Goal: Information Seeking & Learning: Learn about a topic

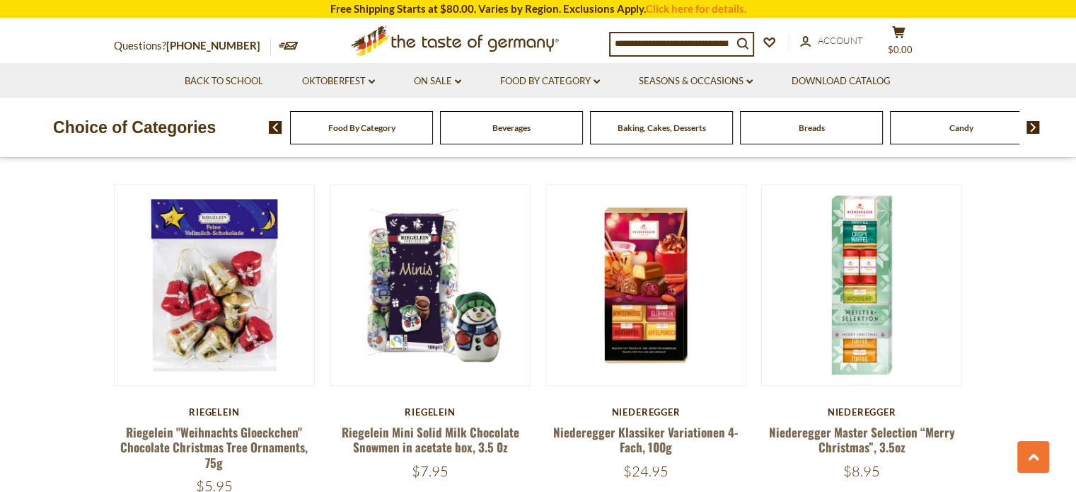
scroll to position [1469, 0]
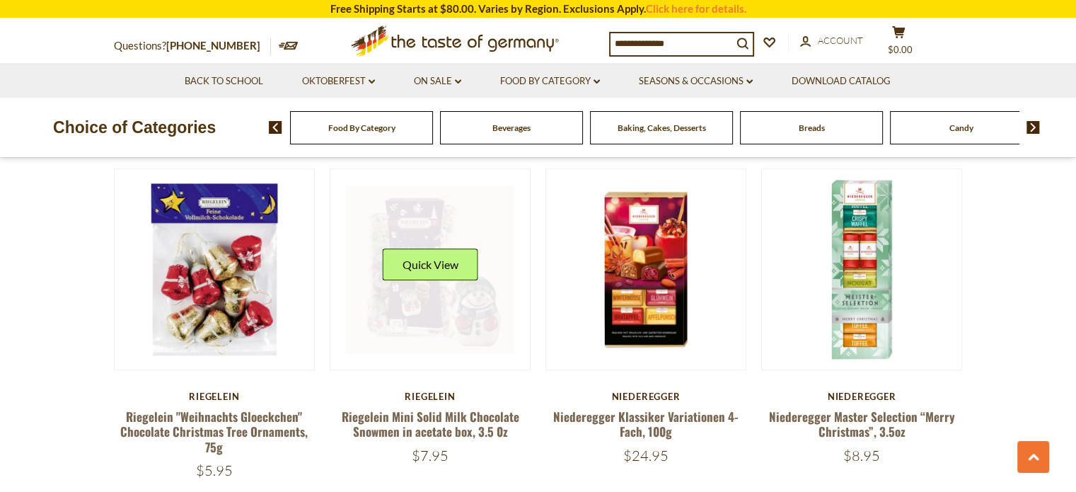
click at [440, 322] on link at bounding box center [430, 269] width 168 height 168
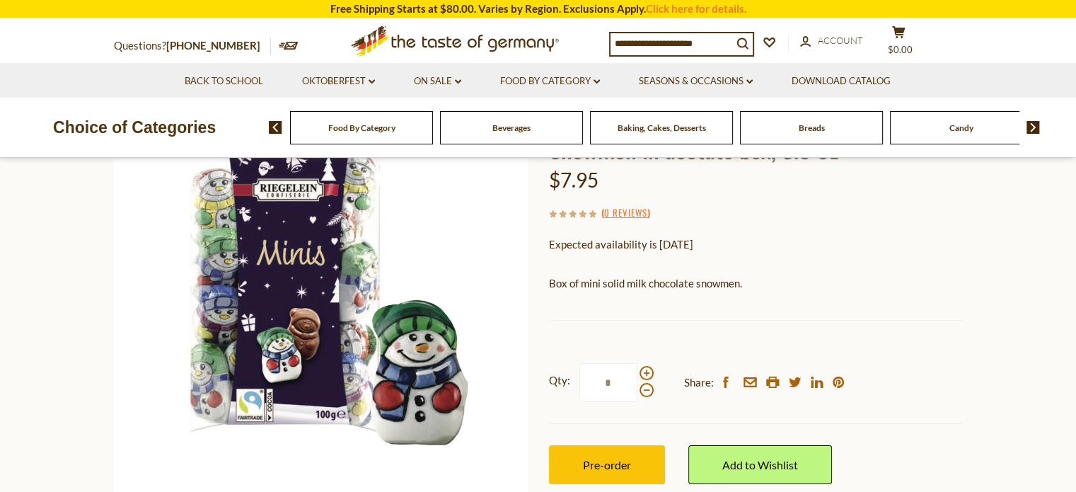
scroll to position [192, 0]
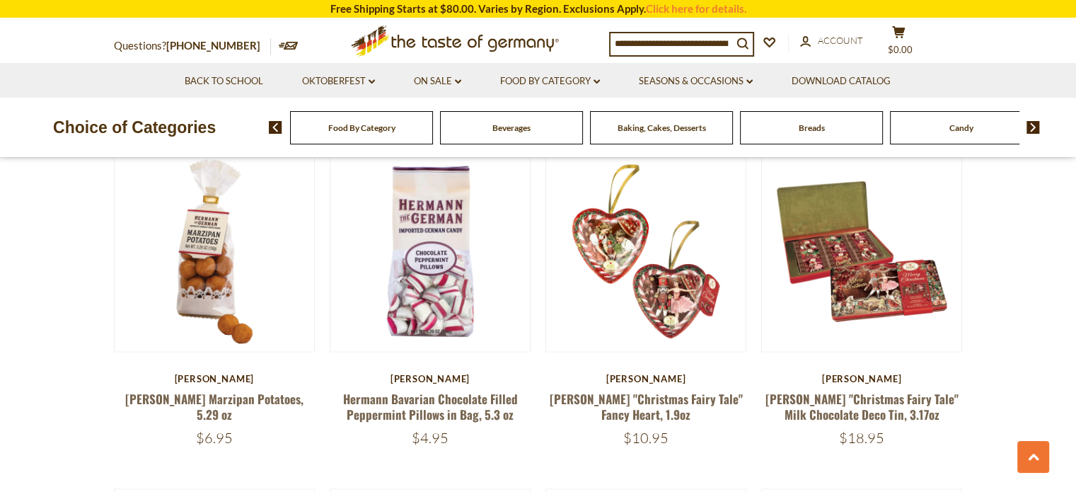
scroll to position [2547, 0]
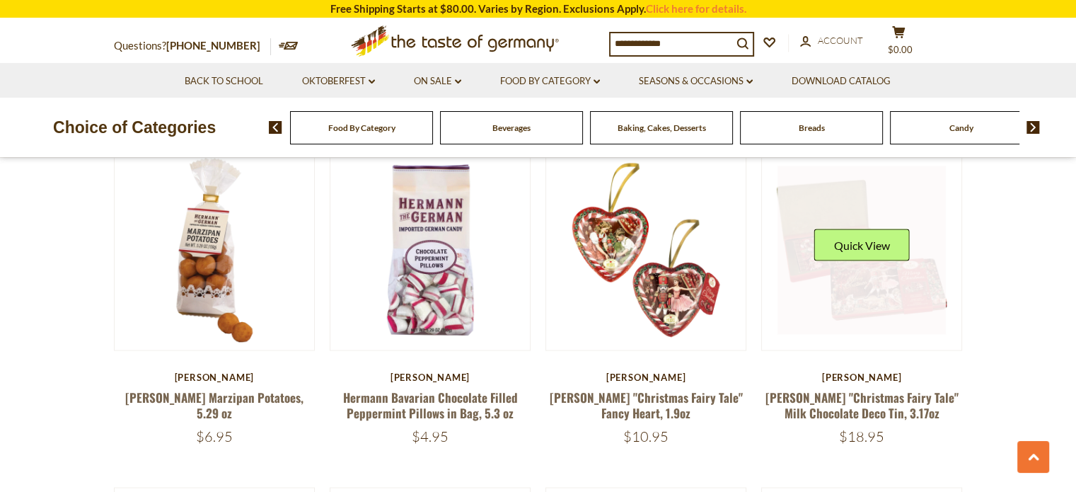
click at [881, 288] on link at bounding box center [861, 250] width 168 height 168
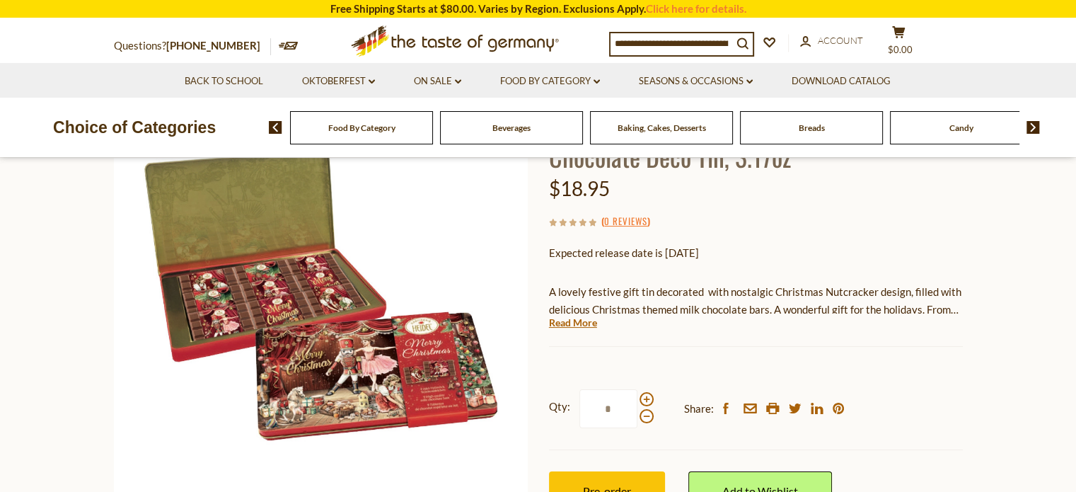
scroll to position [202, 0]
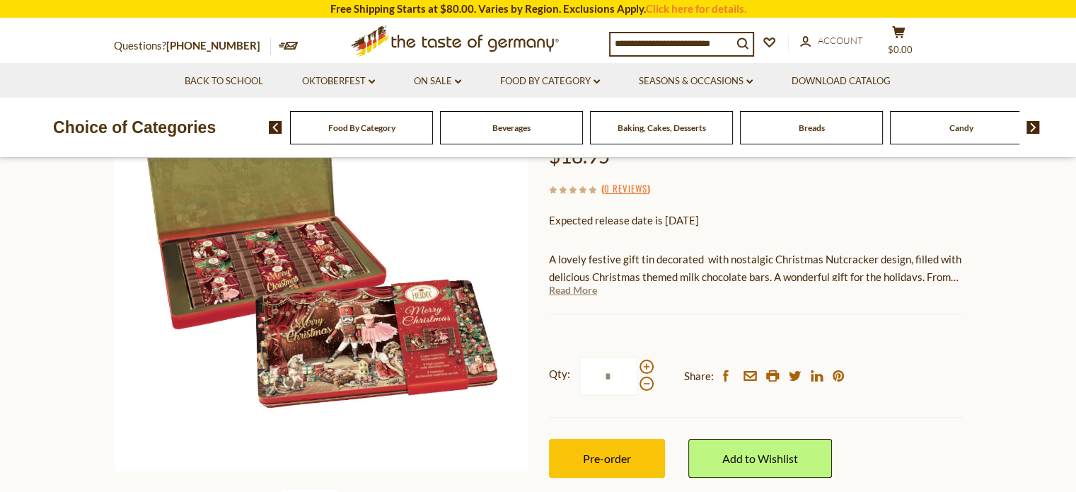
click at [584, 283] on link "Read More" at bounding box center [573, 290] width 48 height 14
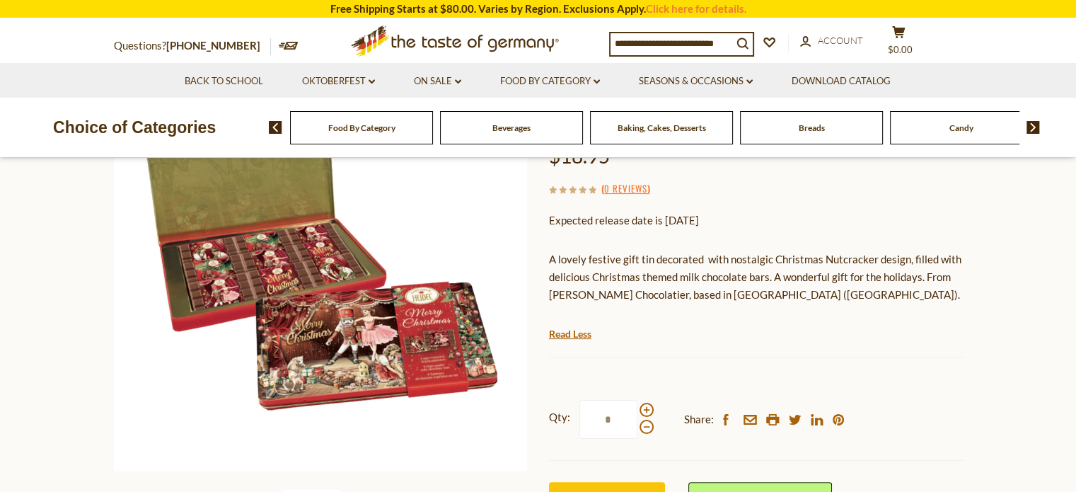
click at [316, 263] on img at bounding box center [321, 262] width 414 height 414
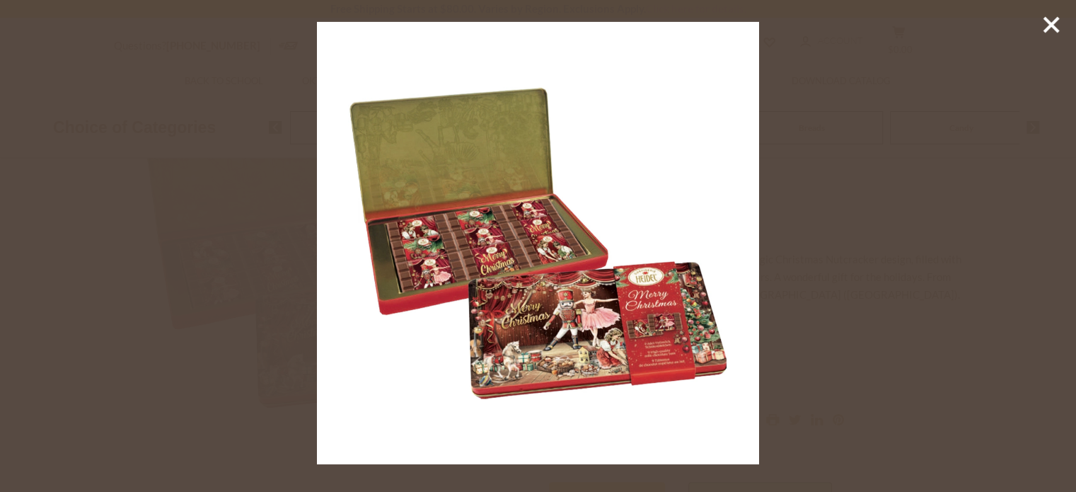
click at [1053, 20] on icon at bounding box center [1051, 24] width 21 height 21
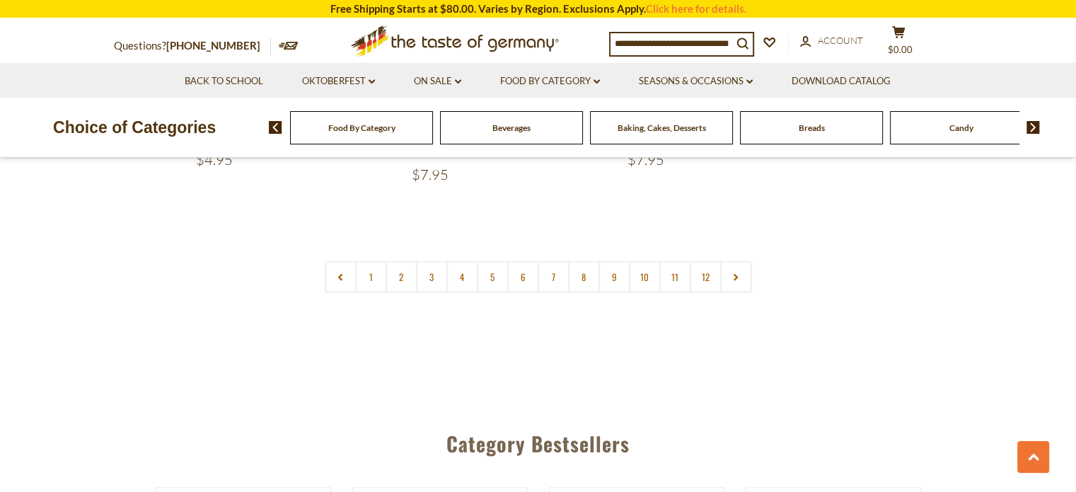
scroll to position [3569, 0]
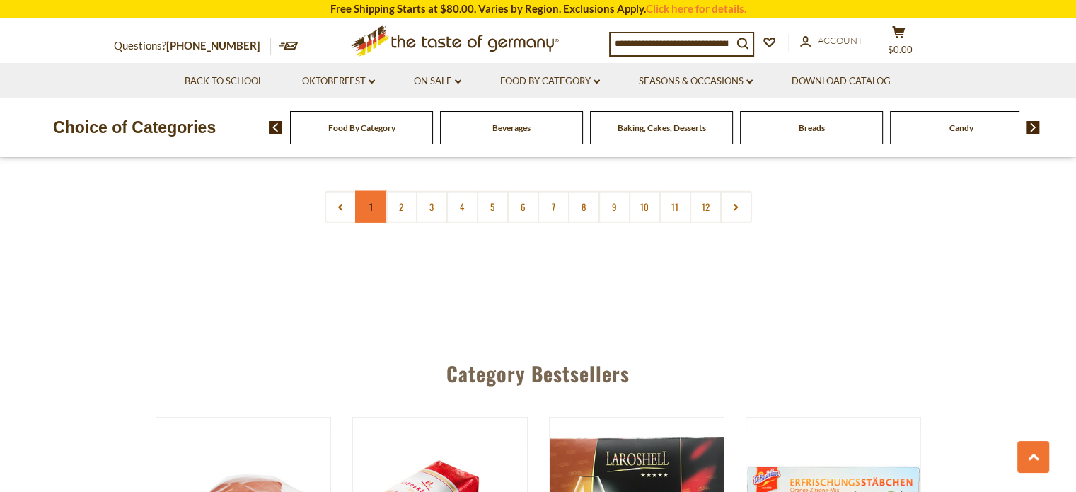
click at [364, 201] on link "1" at bounding box center [371, 207] width 32 height 32
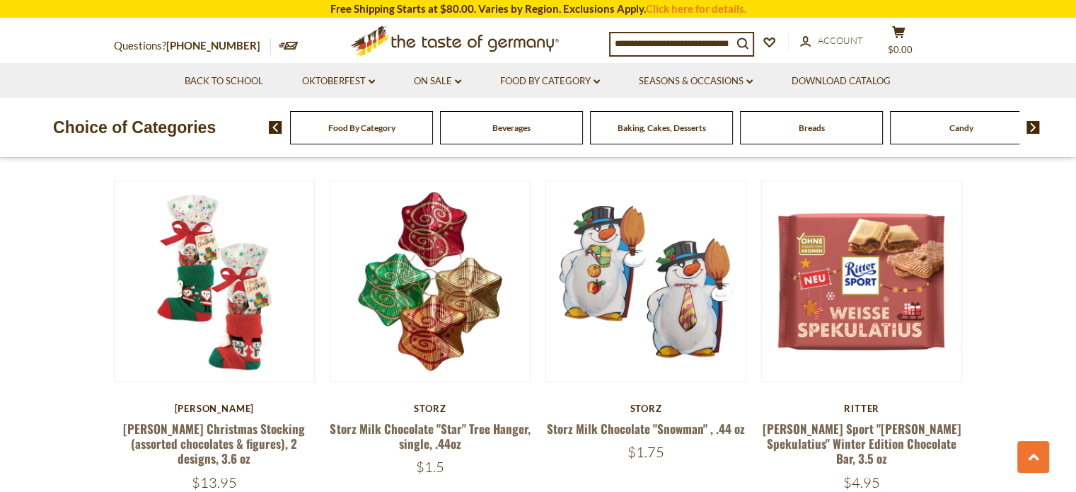
scroll to position [526, 0]
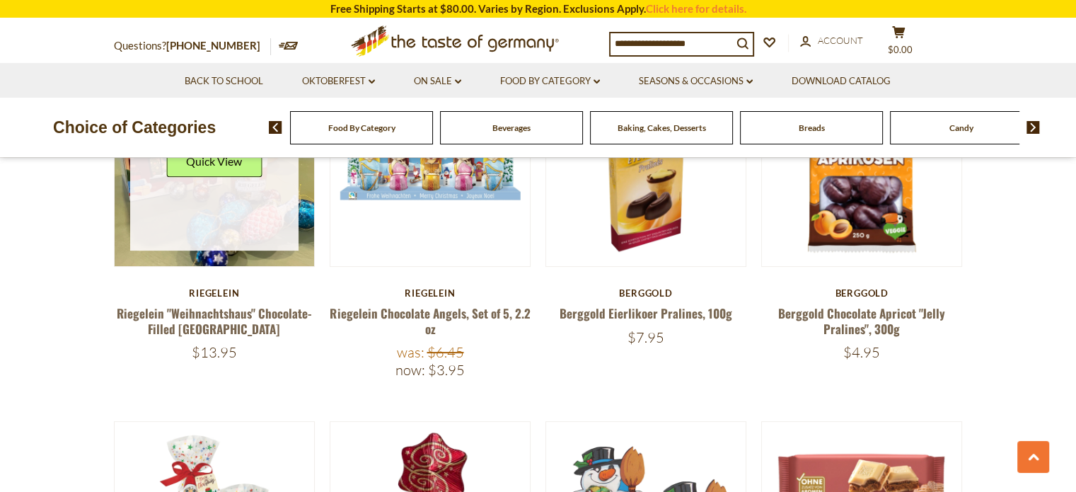
click at [269, 240] on link at bounding box center [214, 166] width 168 height 168
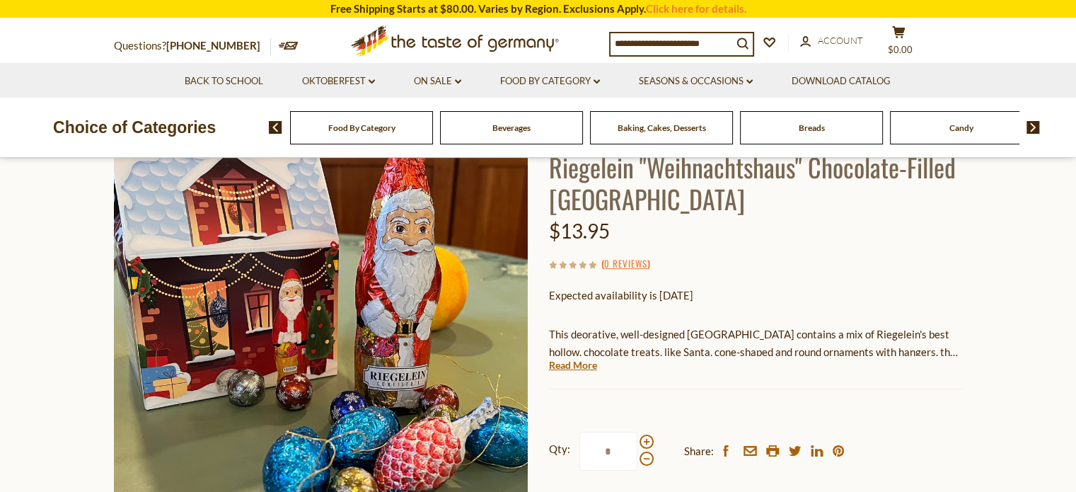
scroll to position [141, 0]
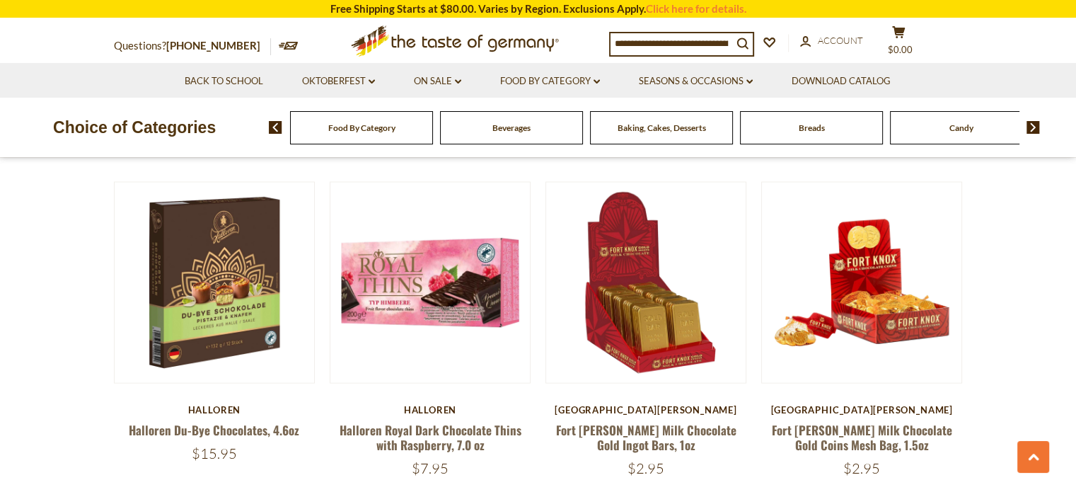
scroll to position [2861, 0]
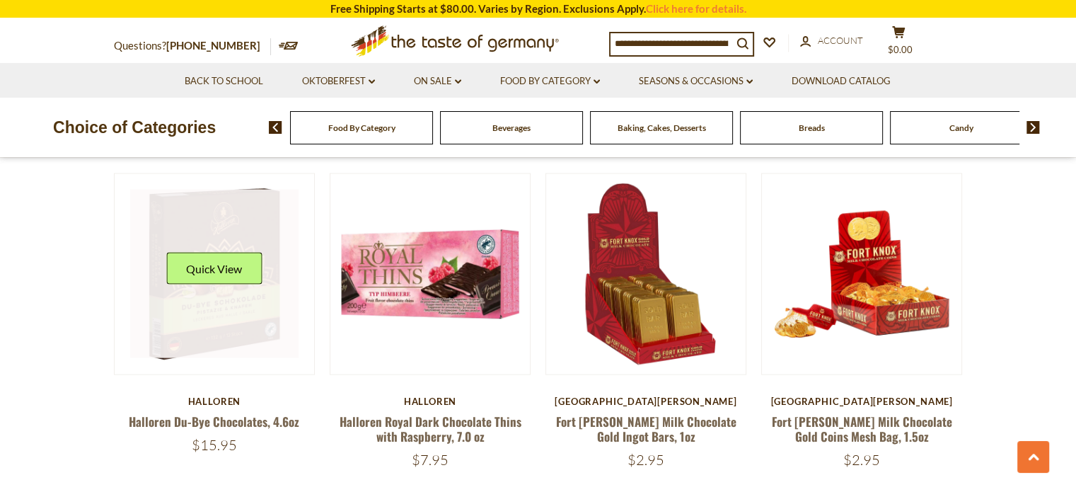
click at [218, 313] on link at bounding box center [214, 274] width 168 height 168
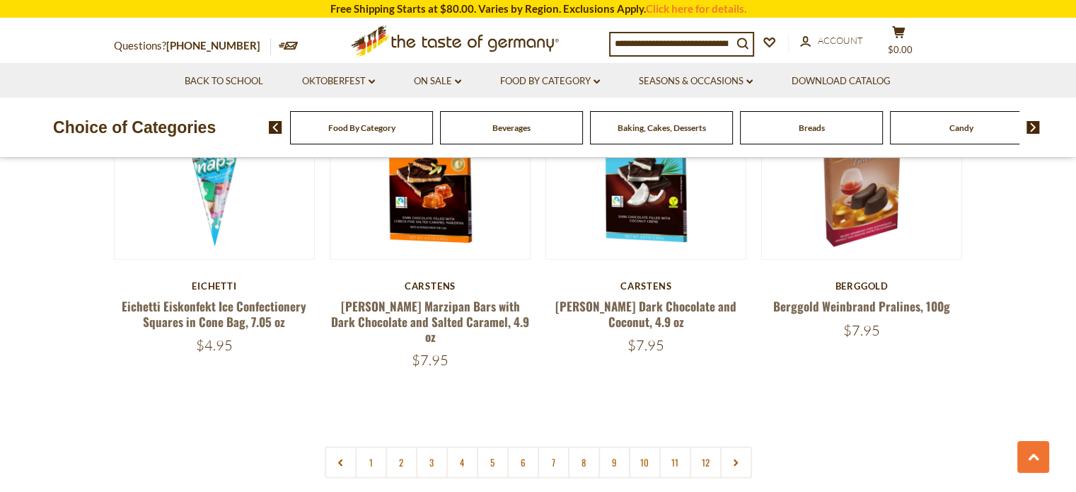
scroll to position [3322, 0]
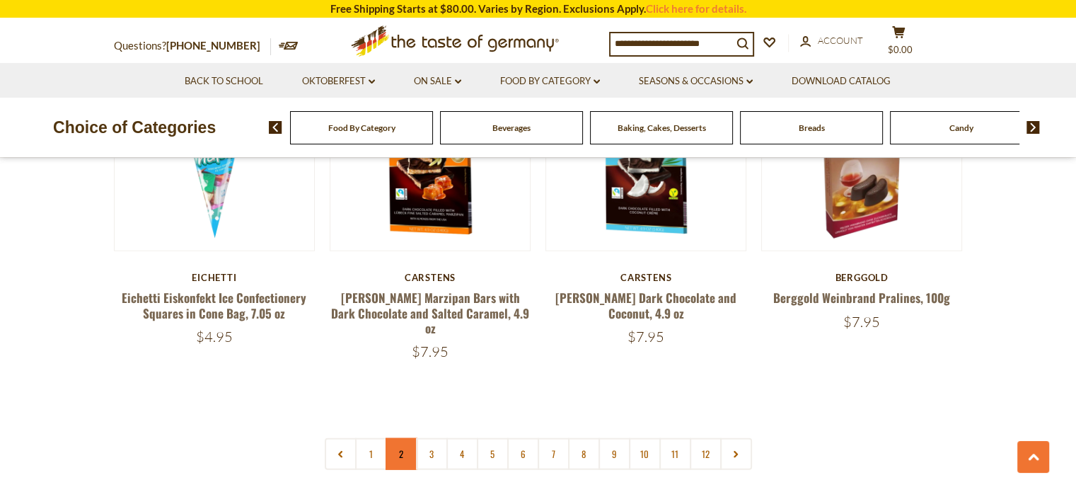
click at [406, 445] on link "2" at bounding box center [402, 454] width 32 height 32
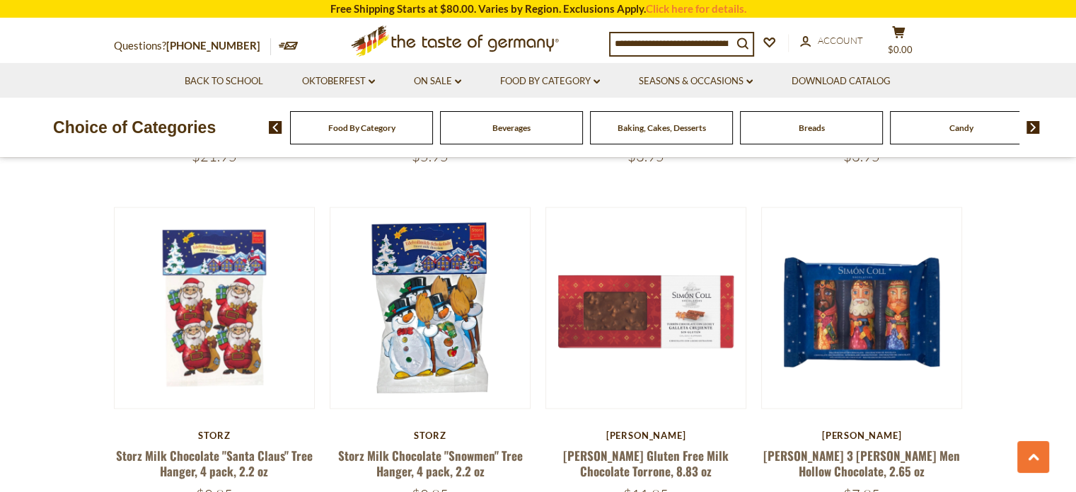
scroll to position [2834, 0]
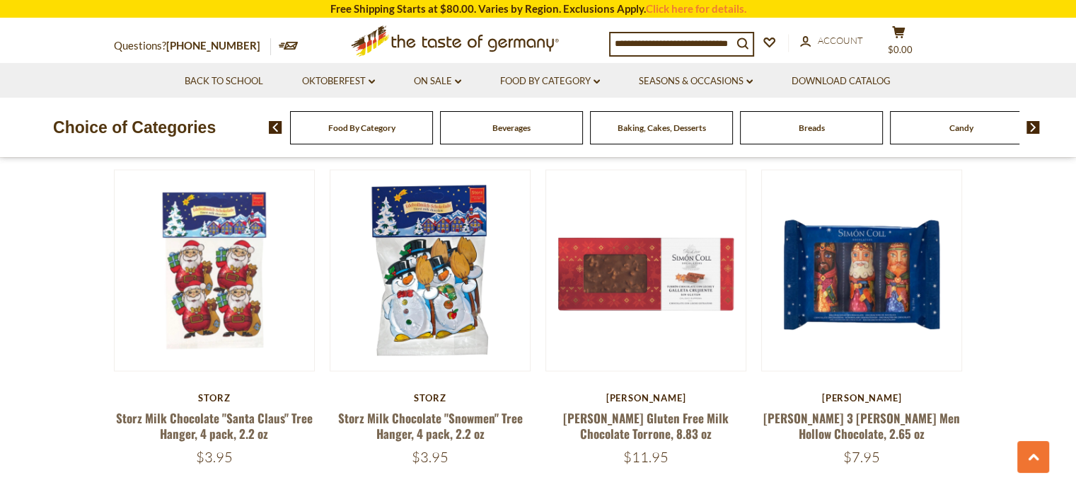
drag, startPoint x: 1073, startPoint y: 278, endPoint x: 1070, endPoint y: 314, distance: 36.2
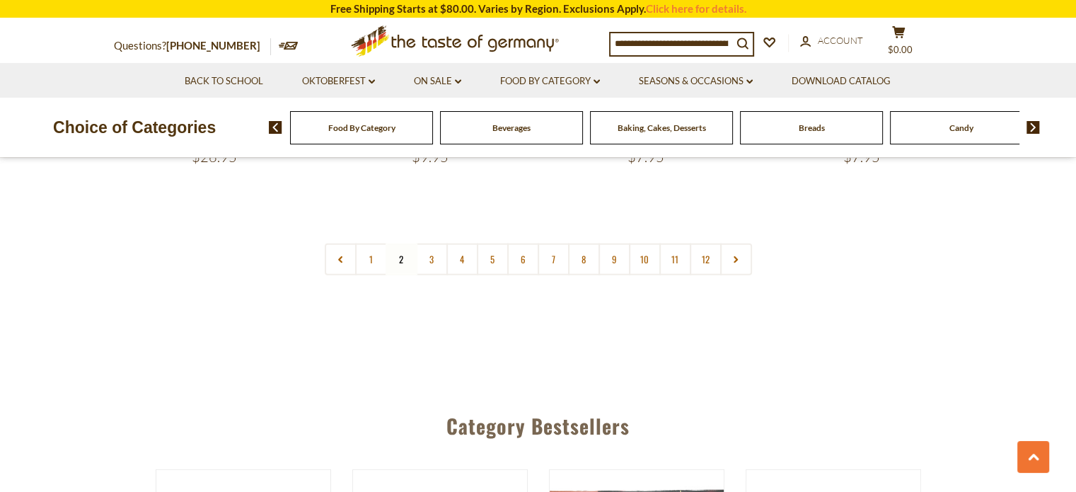
scroll to position [3503, 0]
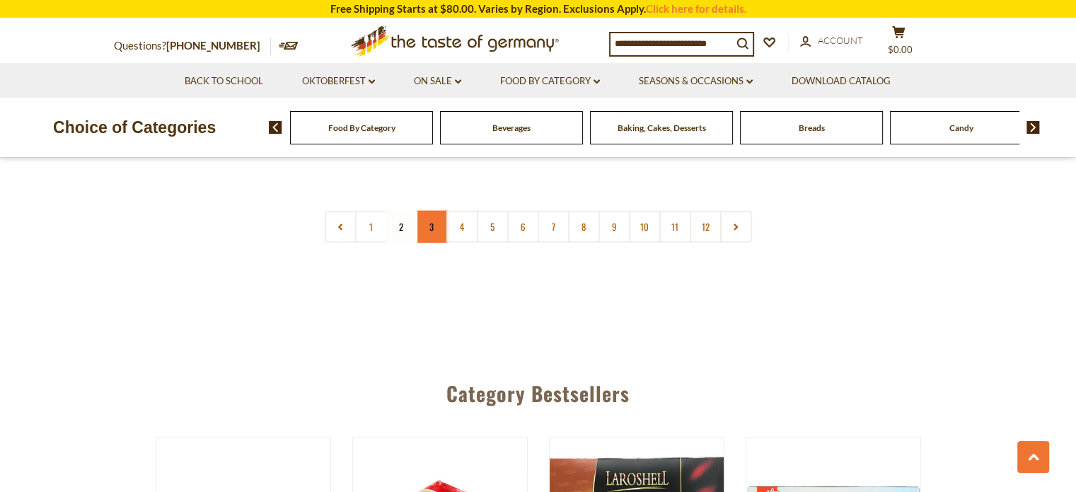
click at [434, 211] on link "3" at bounding box center [432, 227] width 32 height 32
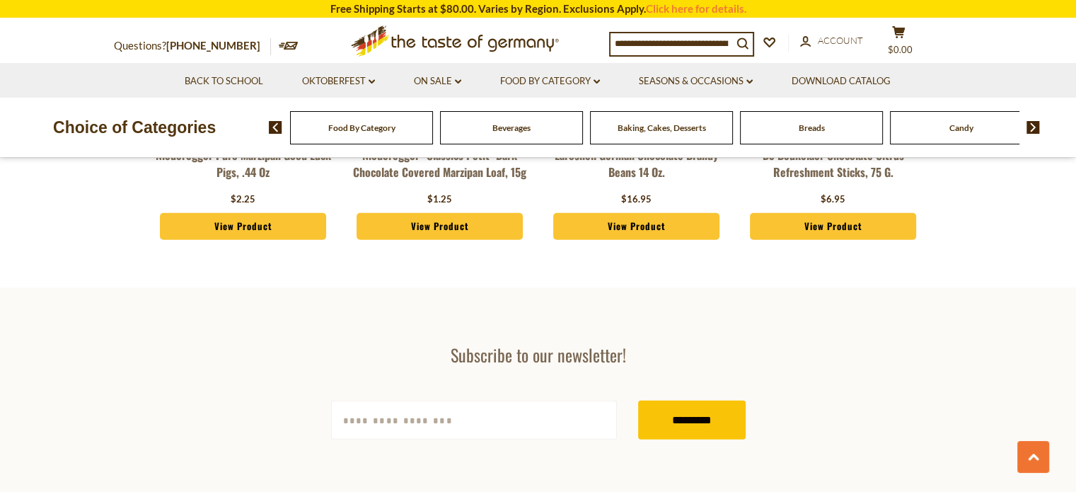
scroll to position [4140, 0]
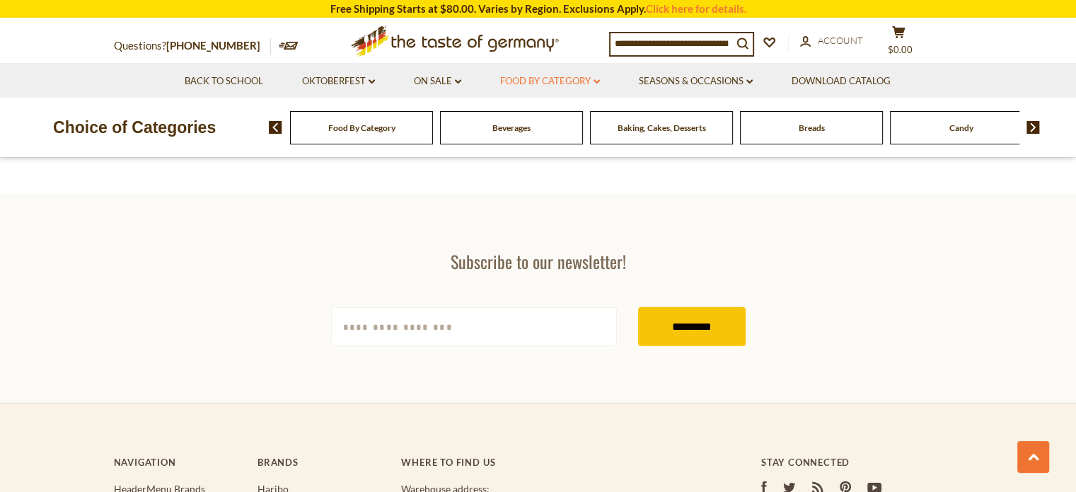
click at [553, 83] on link "Food By Category dropdown_arrow" at bounding box center [550, 82] width 100 height 16
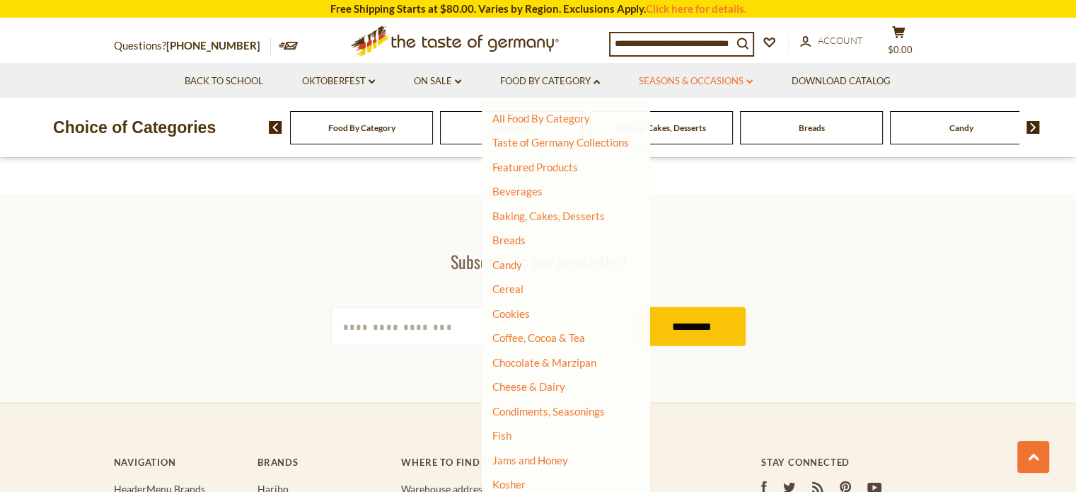
click at [673, 78] on link "Seasons & Occasions dropdown_arrow" at bounding box center [696, 82] width 114 height 16
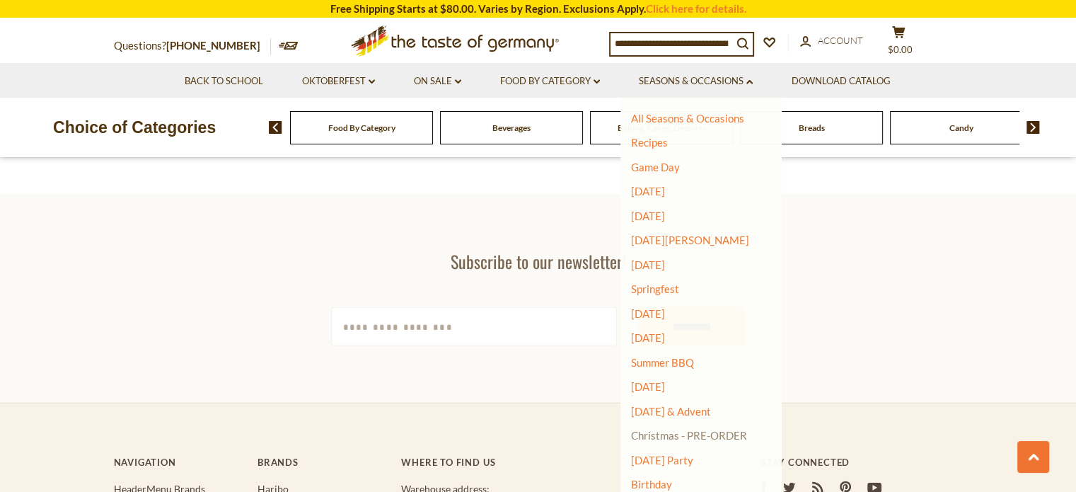
click at [717, 430] on link "Christmas - PRE-ORDER" at bounding box center [689, 435] width 116 height 20
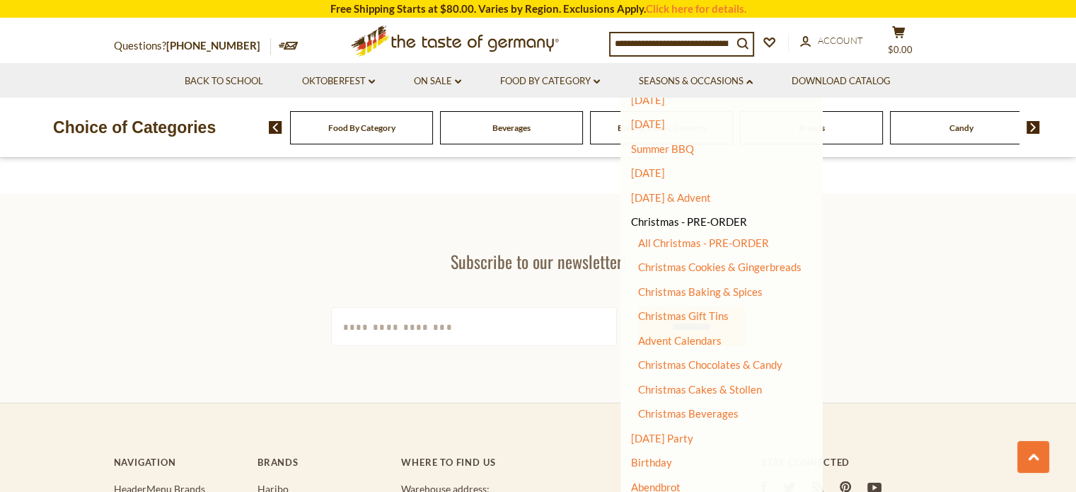
scroll to position [214, 0]
click at [748, 390] on link "Christmas Cakes & Stollen" at bounding box center [700, 388] width 124 height 13
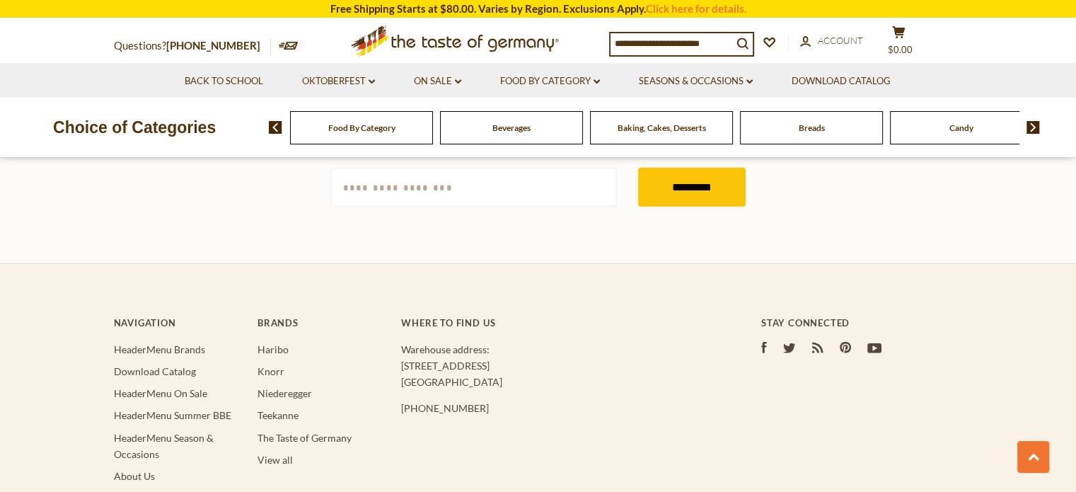
scroll to position [4190, 0]
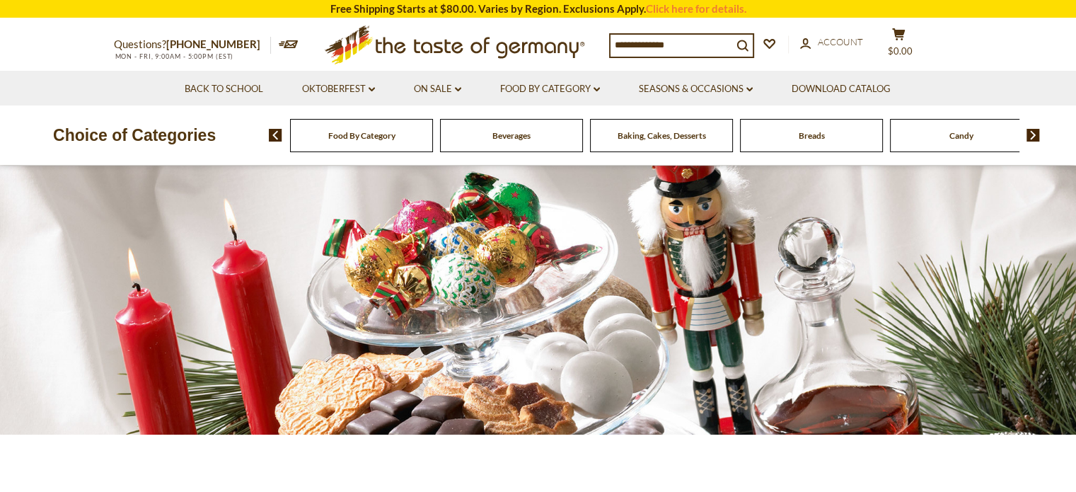
click at [954, 132] on span "Candy" at bounding box center [961, 135] width 24 height 11
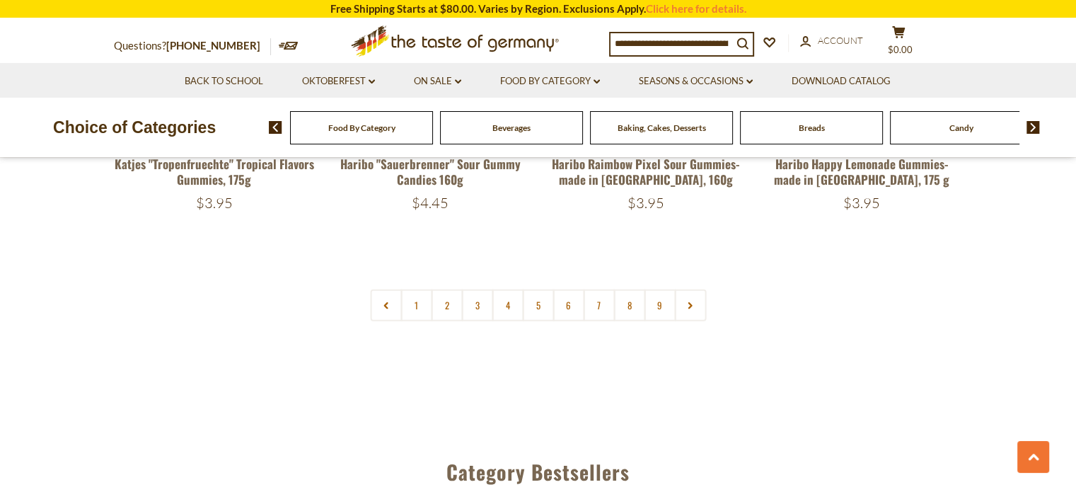
scroll to position [3531, 0]
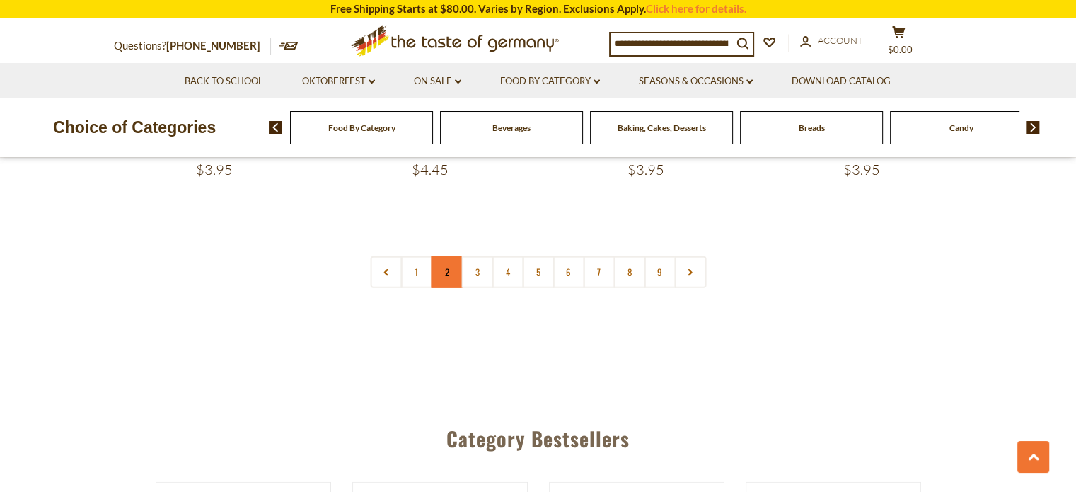
click at [437, 256] on link "2" at bounding box center [447, 272] width 32 height 32
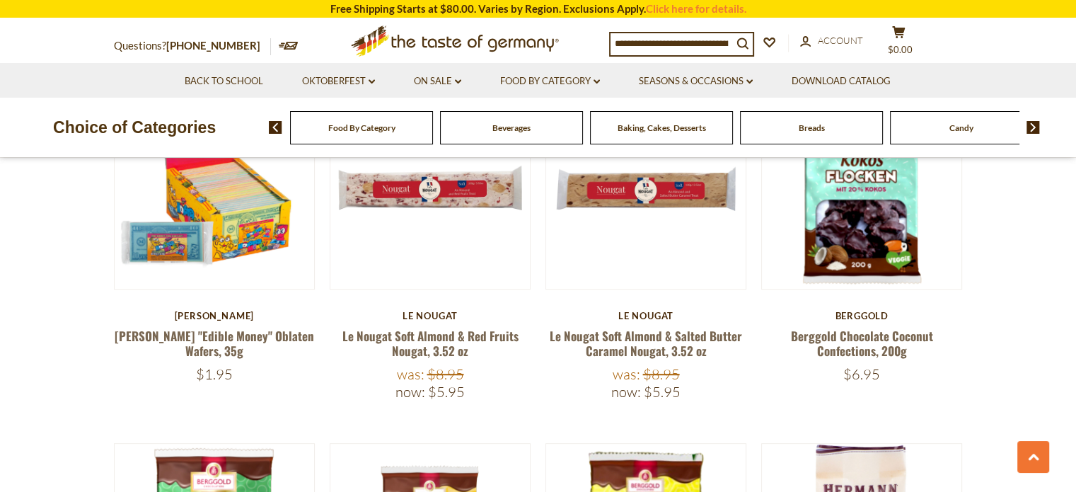
scroll to position [852, 0]
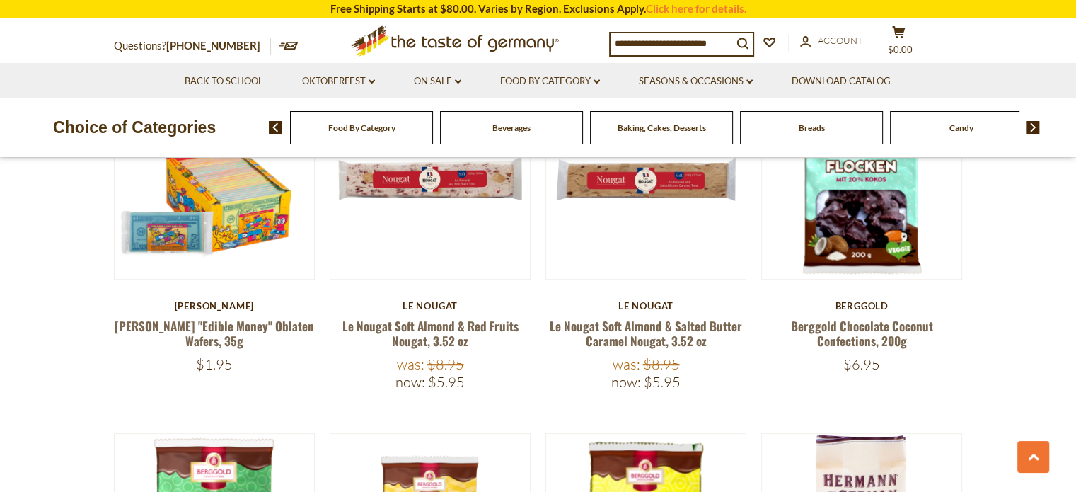
click at [668, 132] on span "Baking, Cakes, Desserts" at bounding box center [662, 127] width 88 height 11
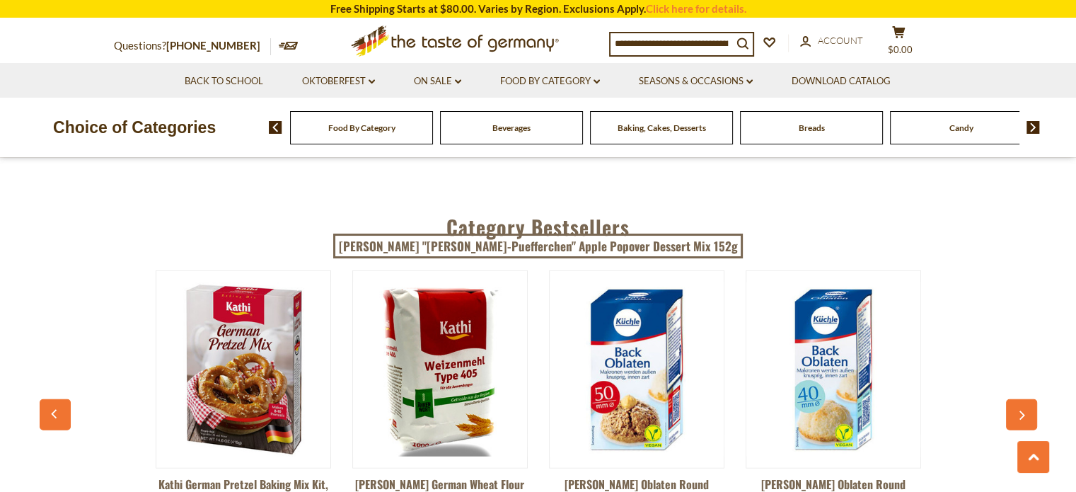
scroll to position [3733, 0]
